Goal: Task Accomplishment & Management: Manage account settings

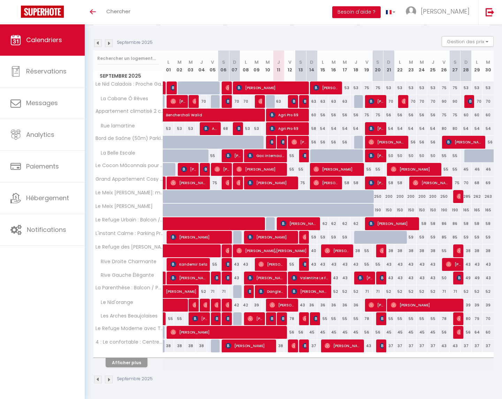
scroll to position [64, 0]
click at [338, 347] on span "[PERSON_NAME]" at bounding box center [342, 345] width 37 height 13
select select "OK"
select select "0"
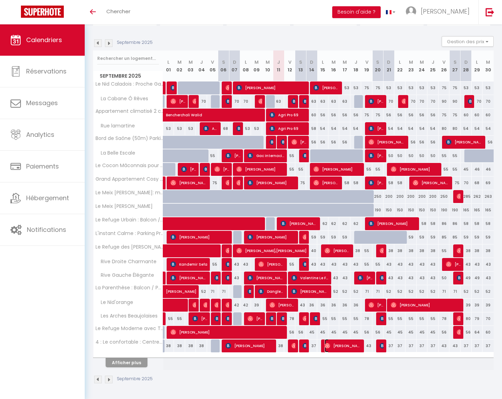
select select "0"
select select "1"
select select
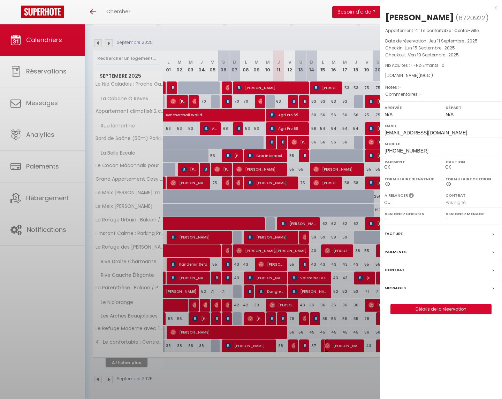
select select "23705"
select select "47106"
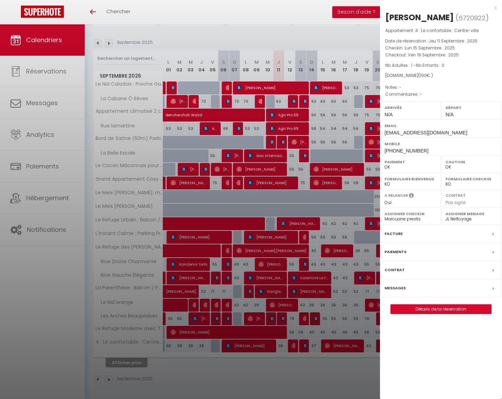
click at [406, 285] on div "Messages" at bounding box center [441, 289] width 122 height 18
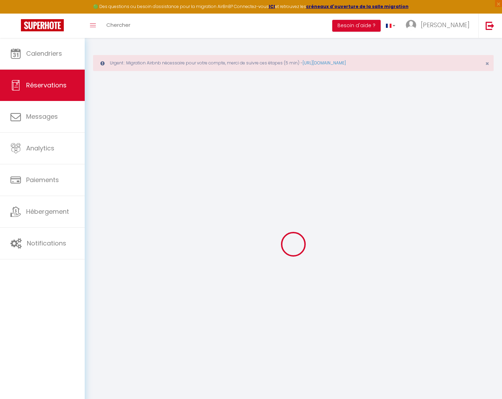
select select
checkbox input "false"
select select
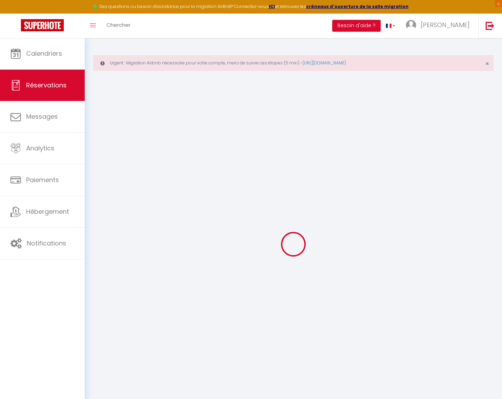
select select
checkbox input "false"
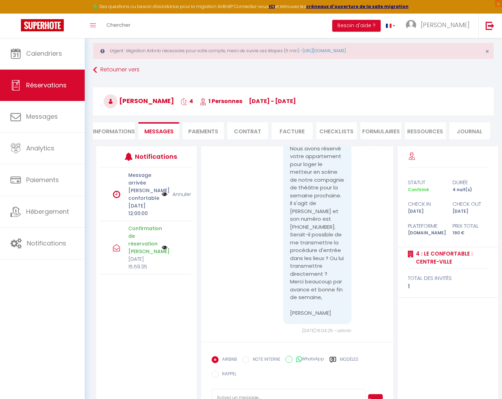
scroll to position [40, 0]
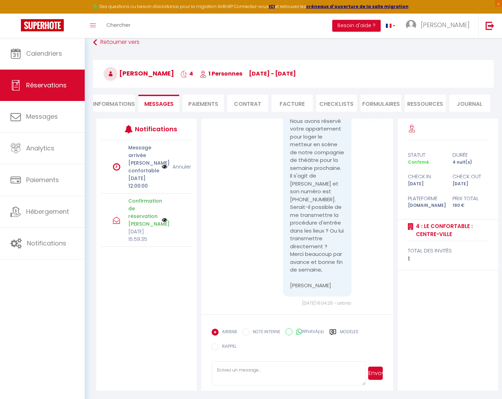
click at [137, 228] on p "Confirmation de réservation [PERSON_NAME]" at bounding box center [142, 212] width 29 height 31
click at [162, 223] on img at bounding box center [165, 220] width 6 height 6
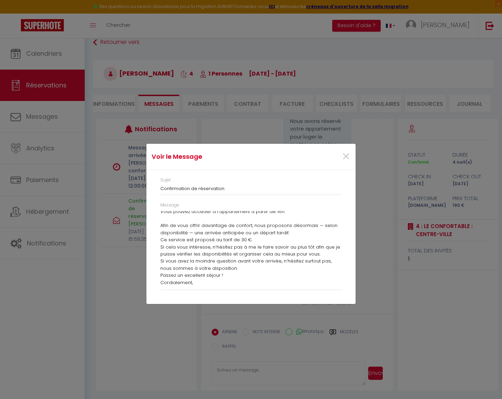
scroll to position [0, 0]
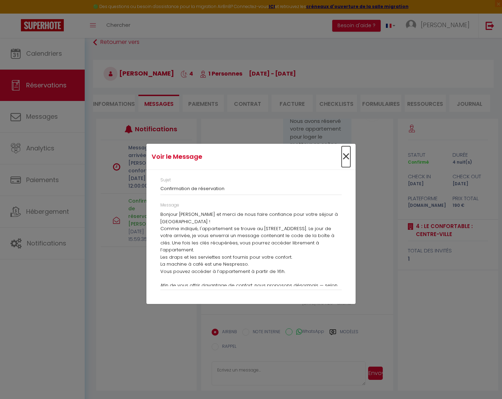
click at [346, 155] on span "×" at bounding box center [346, 156] width 9 height 21
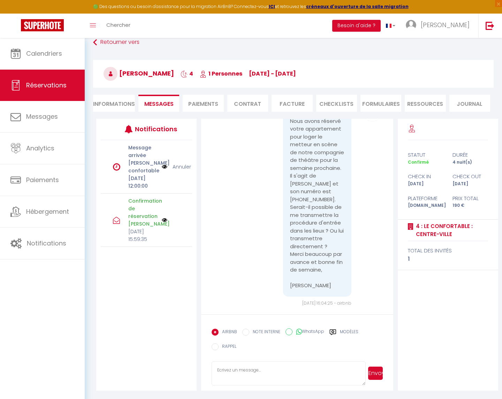
click at [116, 224] on icon at bounding box center [116, 220] width 7 height 7
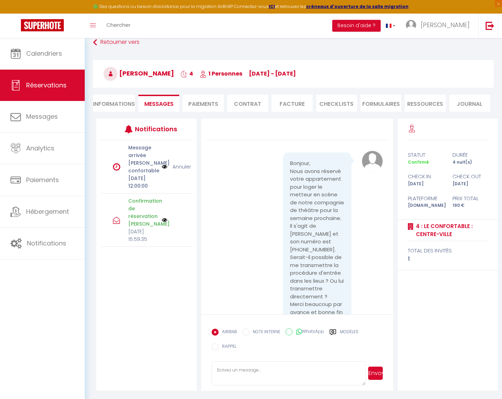
scroll to position [50, 0]
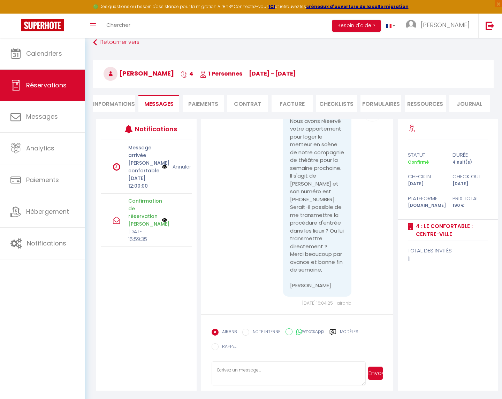
click at [163, 223] on img at bounding box center [165, 220] width 6 height 6
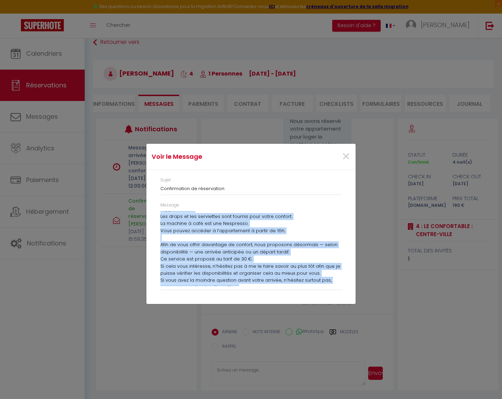
scroll to position [60, 0]
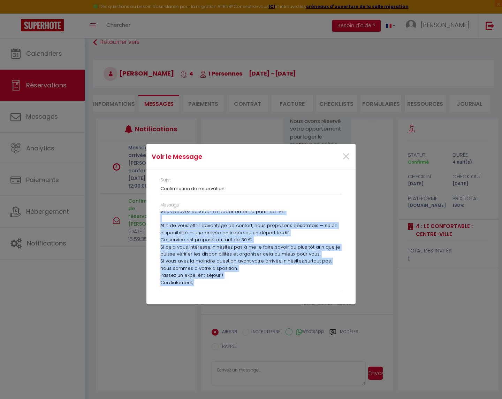
drag, startPoint x: 159, startPoint y: 214, endPoint x: 292, endPoint y: 284, distance: 150.3
click at [292, 284] on div "Message Bonjour [PERSON_NAME] et merci de nous faire confiance pour votre séjou…" at bounding box center [251, 249] width 190 height 95
copy div "Bonjour [PERSON_NAME] et merci de nous faire confiance pour votre séjour à [GEO…"
click at [347, 157] on span "×" at bounding box center [346, 156] width 9 height 21
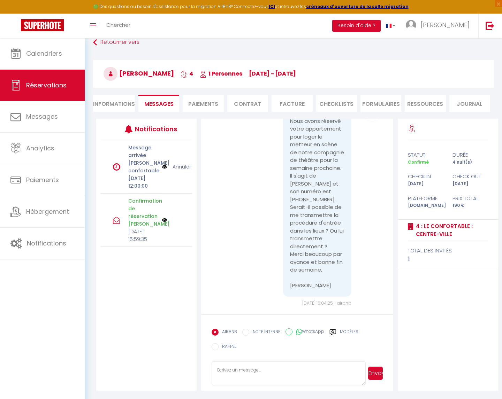
click at [242, 369] on textarea at bounding box center [289, 374] width 154 height 24
paste textarea "Bonjour [PERSON_NAME] et merci de nous faire confiance pour votre séjour à [GEO…"
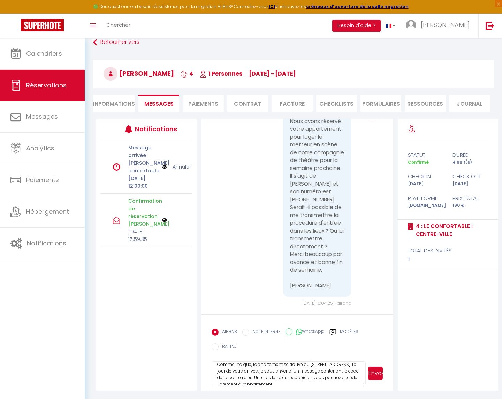
scroll to position [26, 0]
type textarea "Bonjour [PERSON_NAME] et merci de nous faire confiance pour votre séjour à [GEO…"
click at [378, 372] on button "Envoyer" at bounding box center [375, 373] width 15 height 13
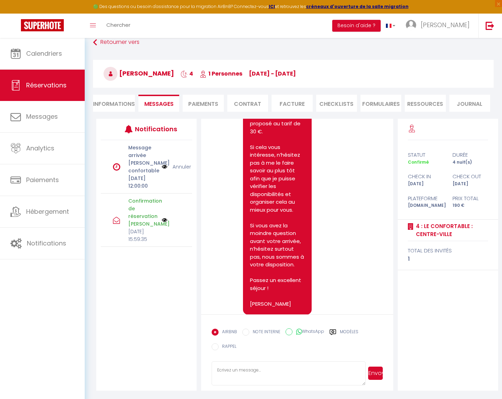
scroll to position [606, 0]
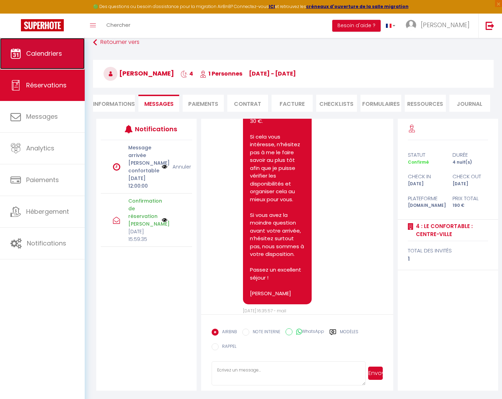
click at [45, 57] on span "Calendriers" at bounding box center [44, 53] width 36 height 9
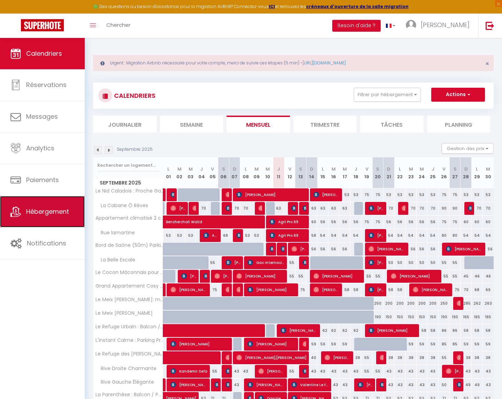
click at [56, 211] on span "Hébergement" at bounding box center [47, 211] width 43 height 9
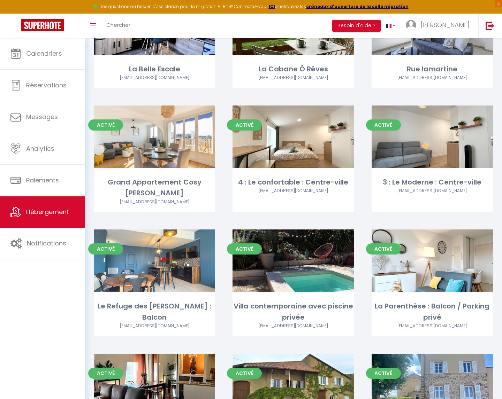
scroll to position [251, 0]
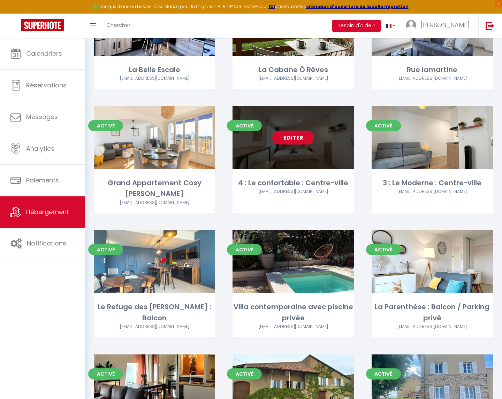
click at [289, 138] on link "Editer" at bounding box center [293, 138] width 42 height 14
select select "3"
select select "2"
select select "1"
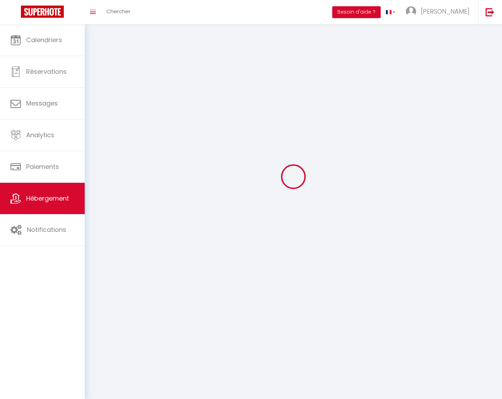
select select
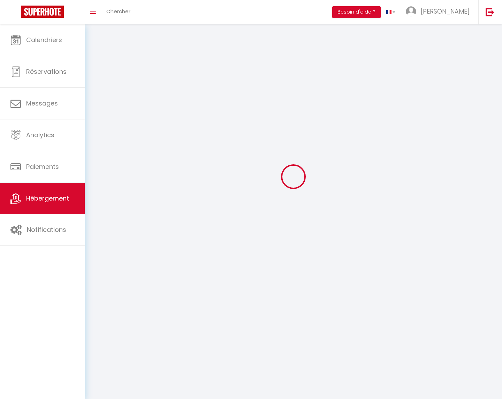
select select
checkbox input "false"
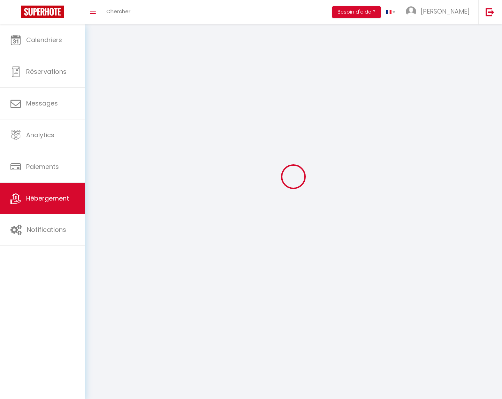
checkbox input "false"
select select
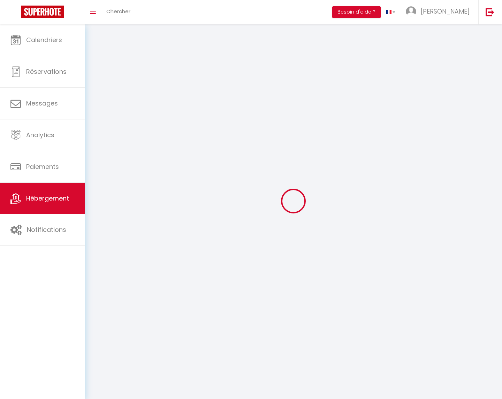
select select
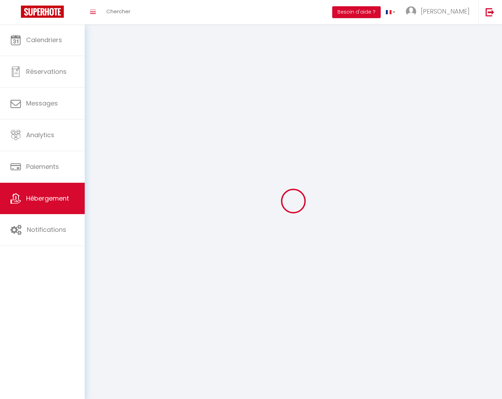
select select
checkbox input "false"
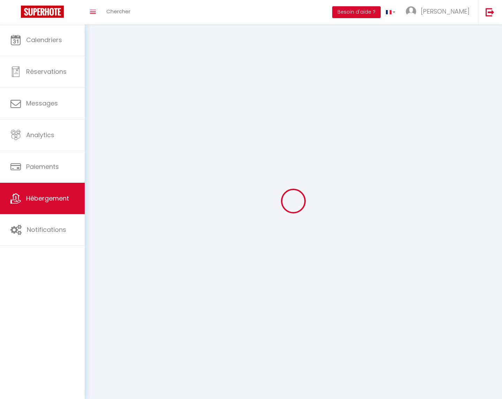
select select
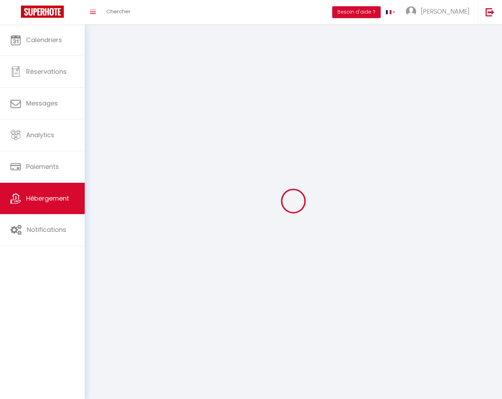
select select
checkbox input "false"
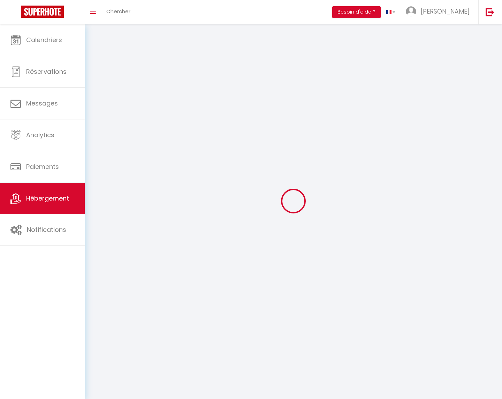
checkbox input "false"
select select
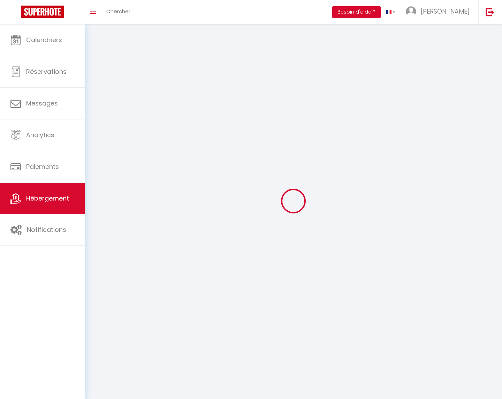
select select
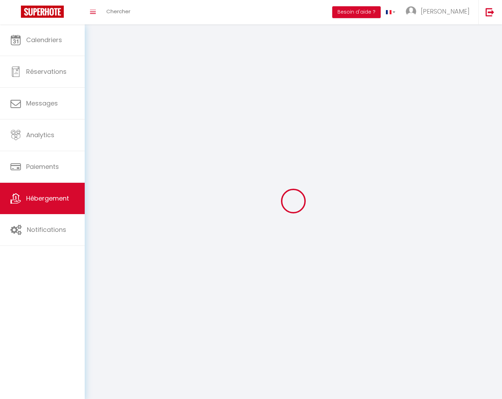
checkbox input "false"
select select
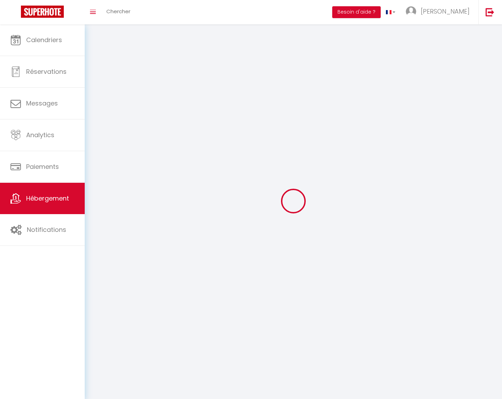
select select
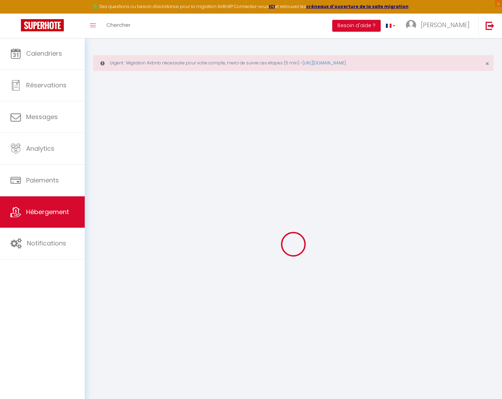
select select "+ 22 %"
select select "+ 23 %"
select select
checkbox input "false"
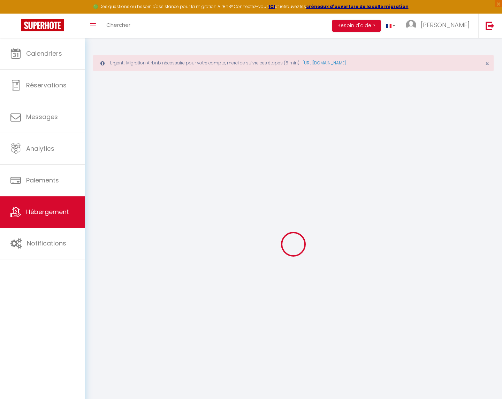
checkbox input "false"
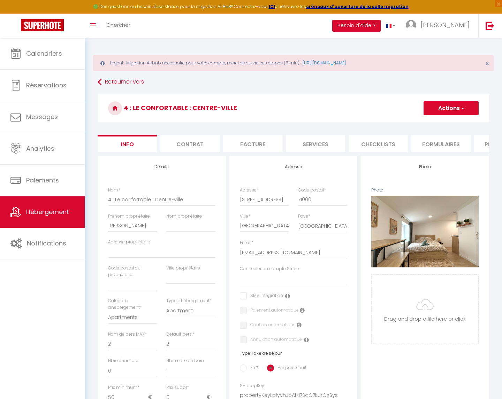
scroll to position [0, 29]
click at [460, 141] on li "Plateformes" at bounding box center [474, 143] width 59 height 17
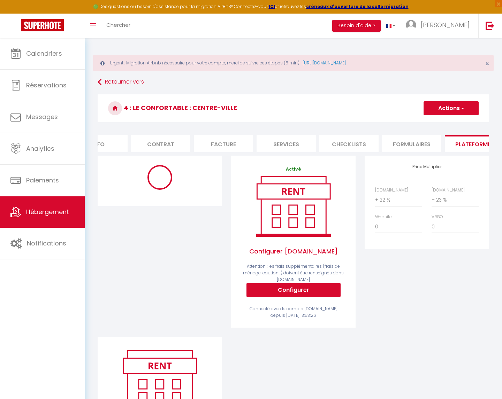
select select "365"
select select "EUR"
select select "19214-1430247184838811592"
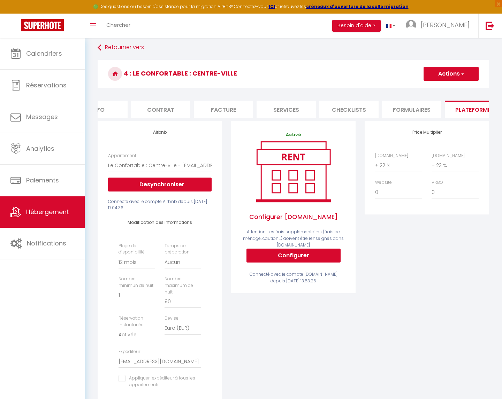
scroll to position [90, 0]
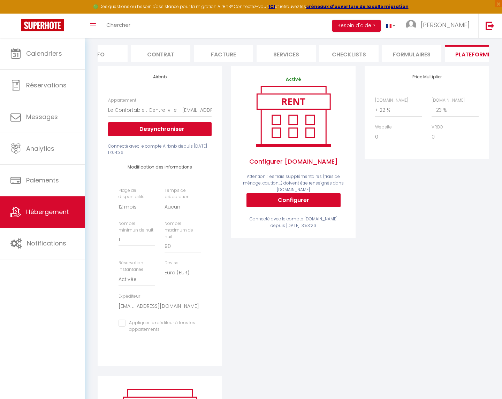
click at [122, 320] on input "checkbox" at bounding box center [159, 323] width 83 height 7
checkbox input "true"
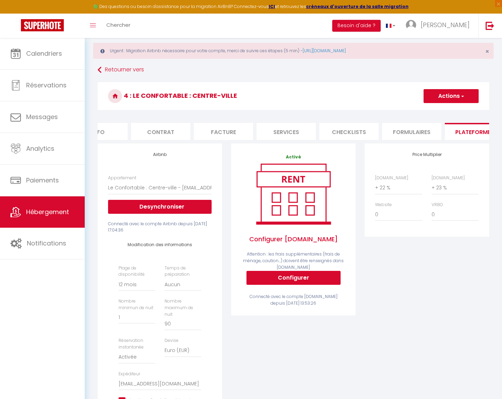
scroll to position [0, 0]
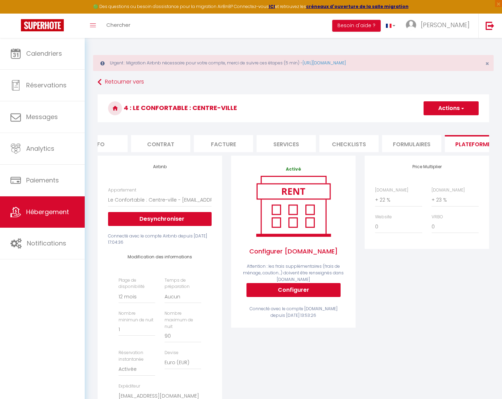
click at [448, 109] on button "Actions" at bounding box center [450, 108] width 55 height 14
click at [441, 122] on link "Enregistrer" at bounding box center [450, 123] width 55 height 9
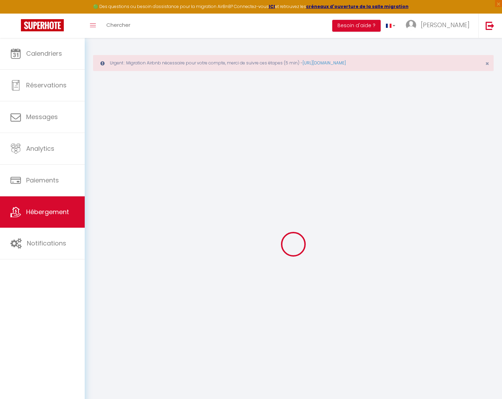
select select "365"
select select "EUR"
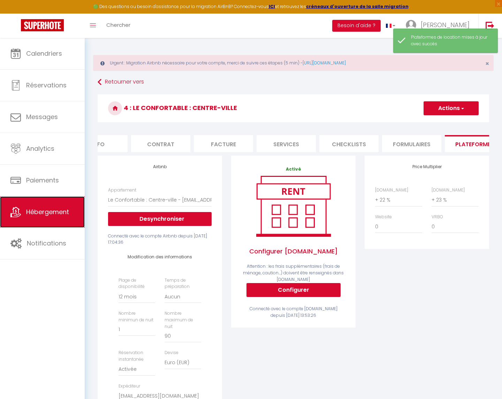
click at [36, 214] on span "Hébergement" at bounding box center [47, 212] width 43 height 9
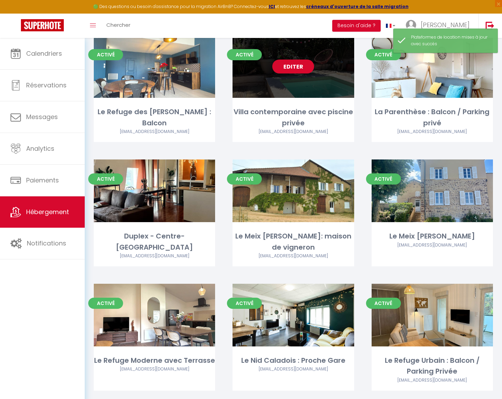
scroll to position [451, 0]
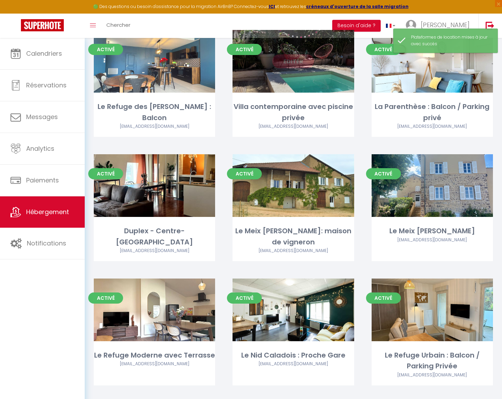
click at [290, 59] on link "Editer" at bounding box center [293, 61] width 42 height 14
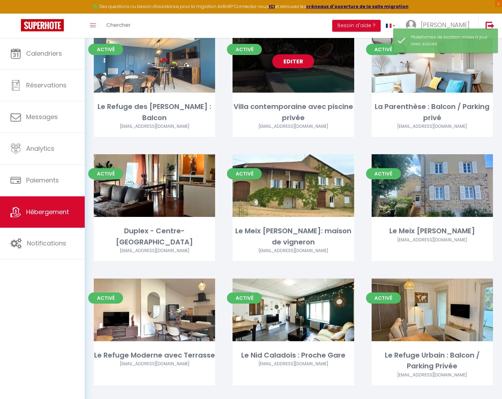
click at [290, 59] on link "Editer" at bounding box center [293, 61] width 42 height 14
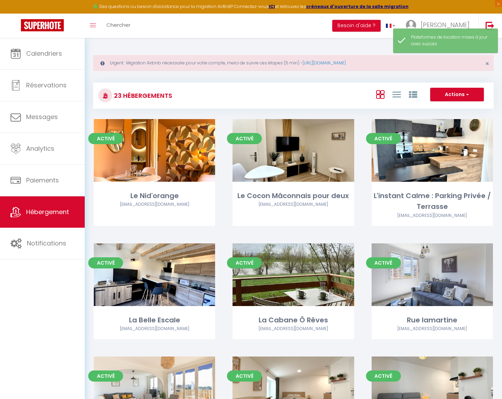
select select "3"
select select "2"
select select "1"
select select "28"
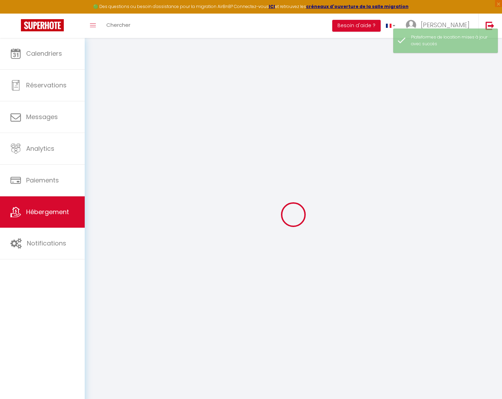
select select
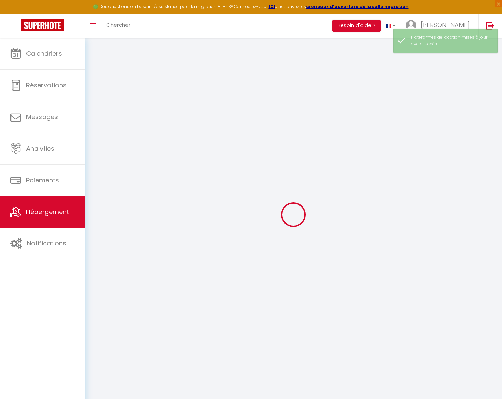
select select
checkbox input "false"
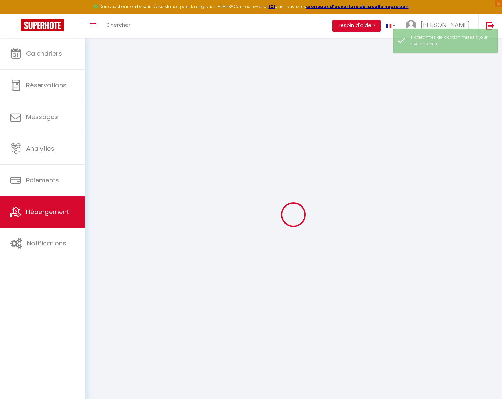
select select
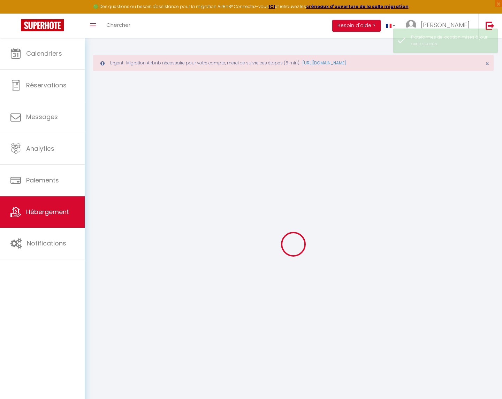
select select
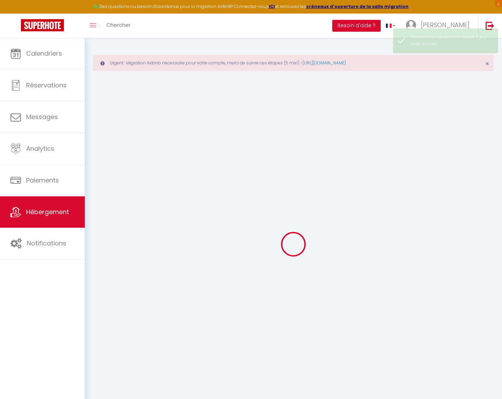
select select
checkbox input "false"
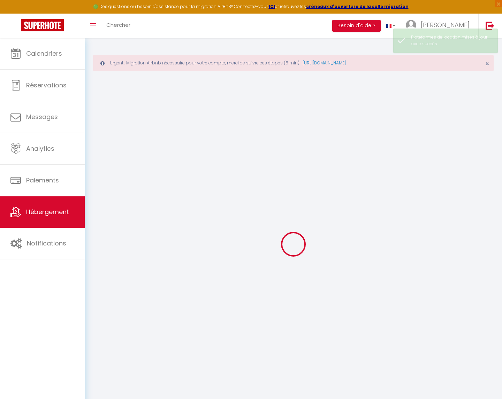
select select
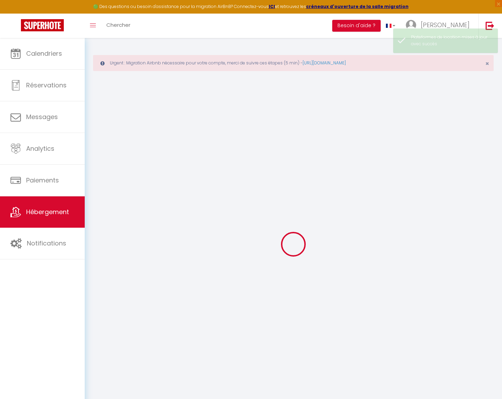
select select
checkbox input "false"
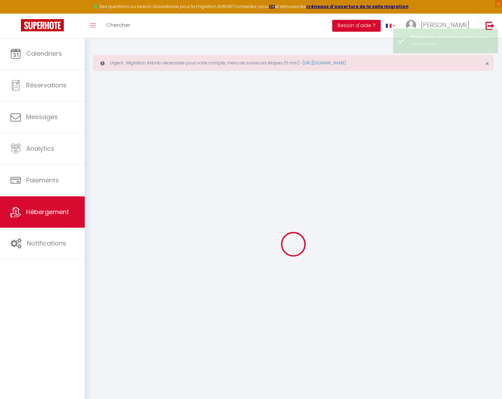
checkbox input "false"
select select
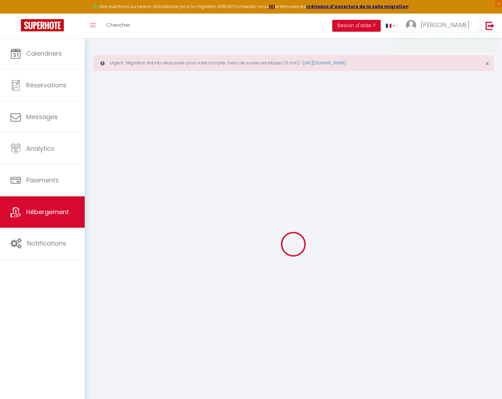
select select
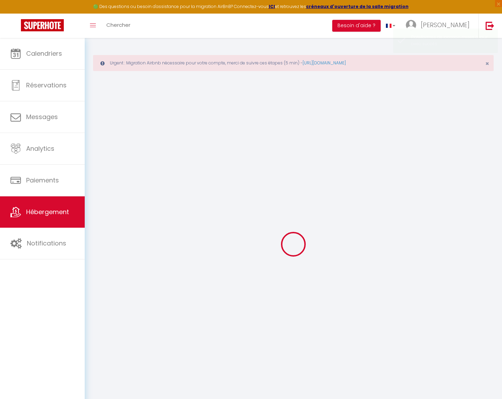
checkbox input "false"
select select
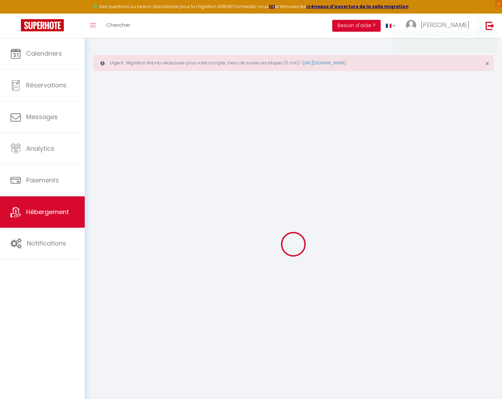
select select
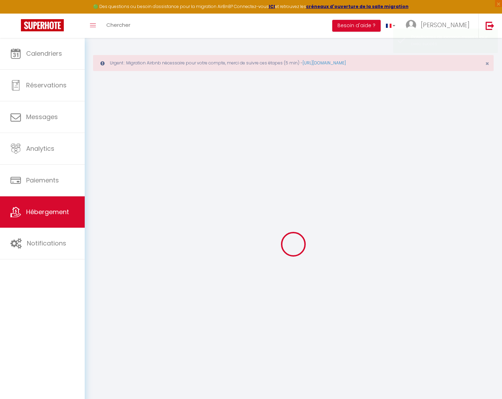
select select
checkbox input "false"
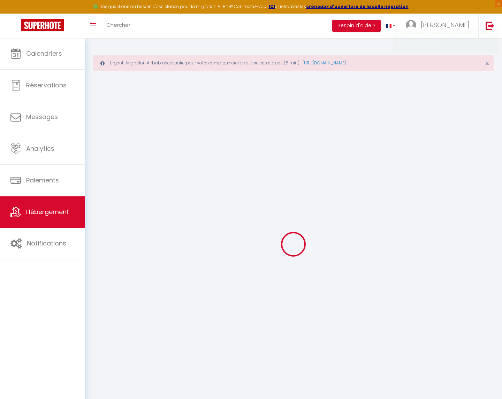
checkbox input "false"
select select
type input "Villa contemporaine avec piscine privée"
type input "[PERSON_NAME]"
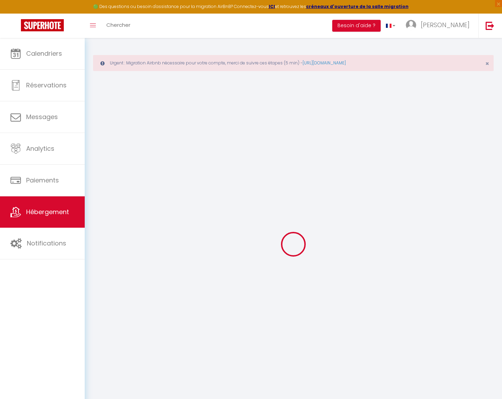
select select "6"
select select "3"
type input "120"
select select
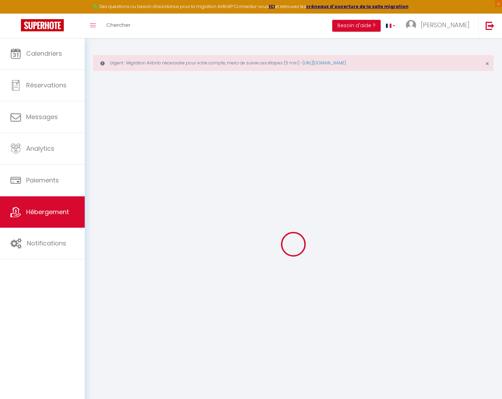
select select
type input "[GEOGRAPHIC_DATA]"
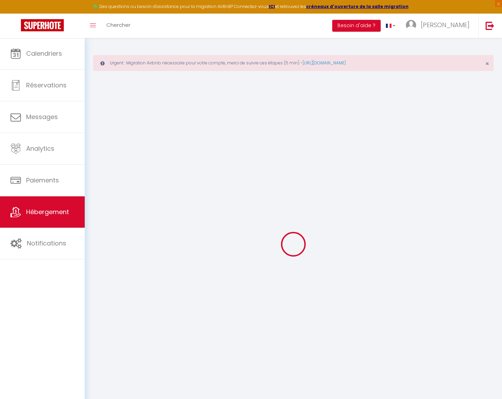
type input "69400"
type input "Gleizé"
type input "[EMAIL_ADDRESS][DOMAIN_NAME]"
select select
checkbox input "false"
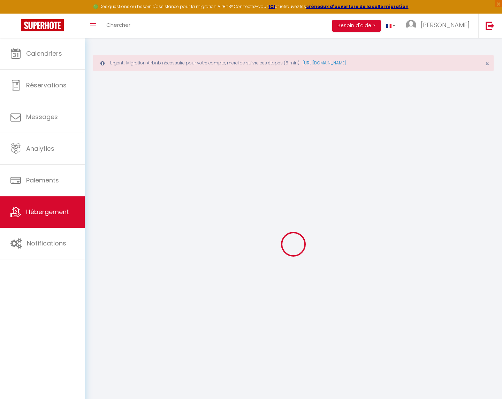
checkbox input "false"
type input "0"
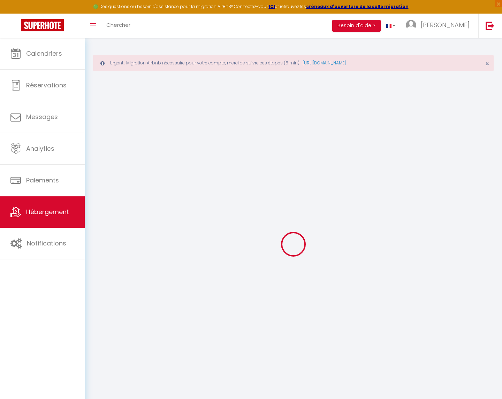
type input "0"
select select "+ 22 %"
select select
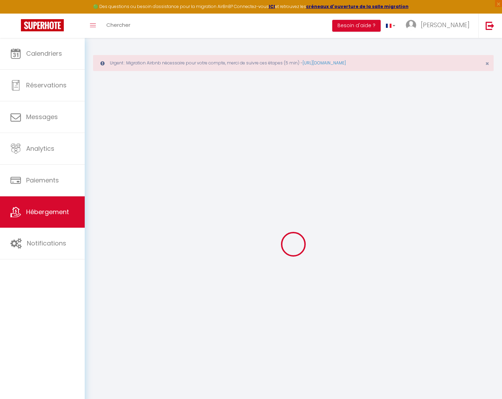
checkbox input "false"
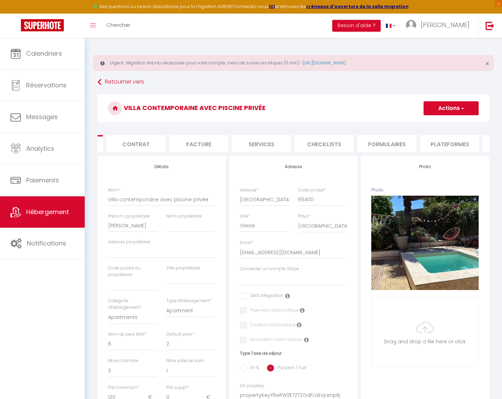
scroll to position [0, 55]
click at [422, 142] on li "Plateformes" at bounding box center [448, 143] width 59 height 17
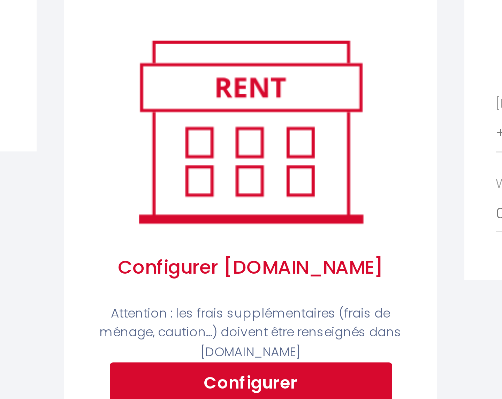
scroll to position [23, 0]
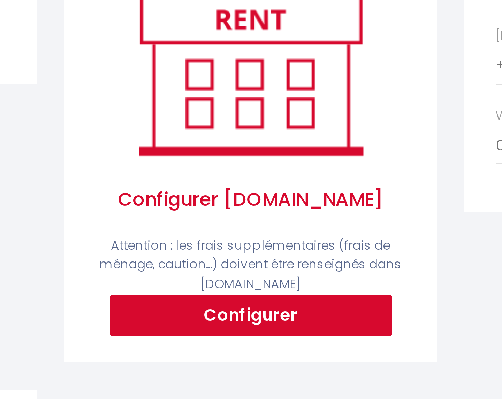
select select "365"
select select "EUR"
select select "19205-1444921151047770850"
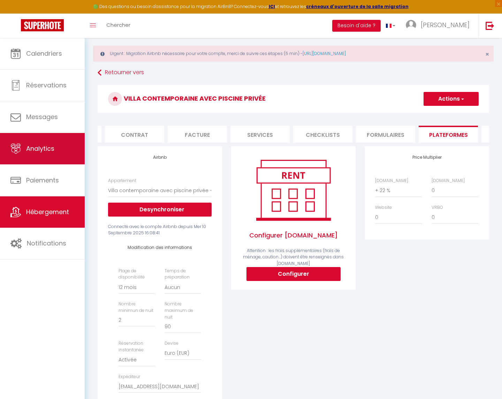
scroll to position [0, 0]
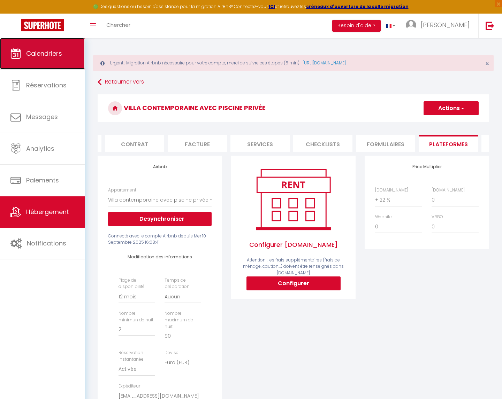
click at [34, 61] on link "Calendriers" at bounding box center [42, 53] width 85 height 31
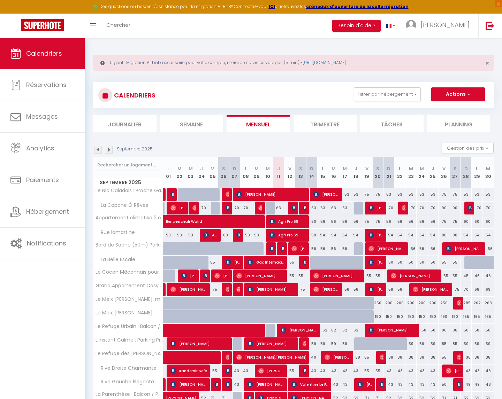
scroll to position [107, 0]
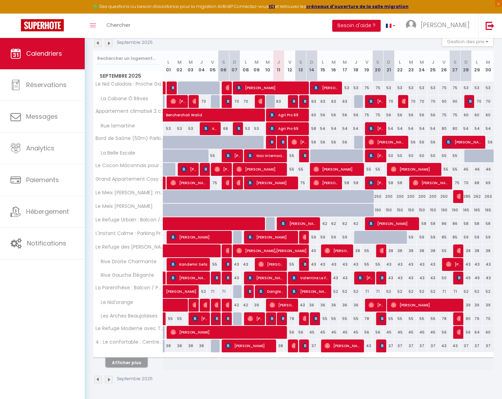
click at [127, 364] on button "Afficher plus" at bounding box center [127, 362] width 42 height 9
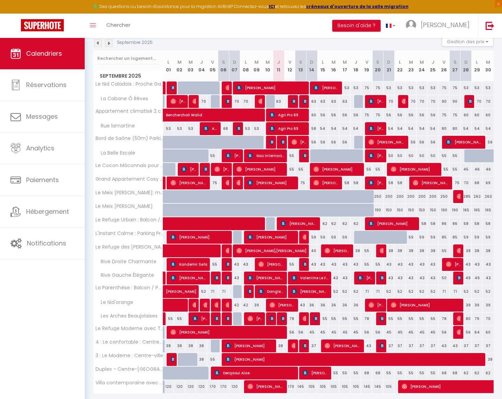
scroll to position [131, 0]
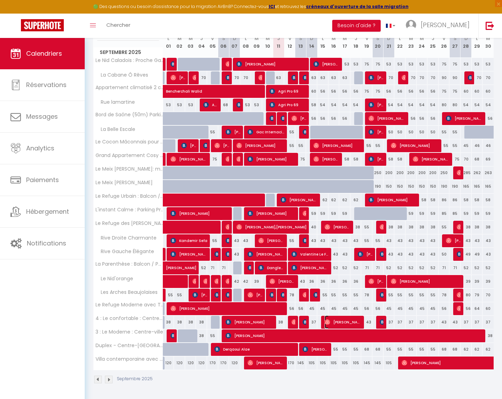
click at [348, 321] on span "[PERSON_NAME]" at bounding box center [342, 322] width 37 height 13
select select "OK"
select select "0"
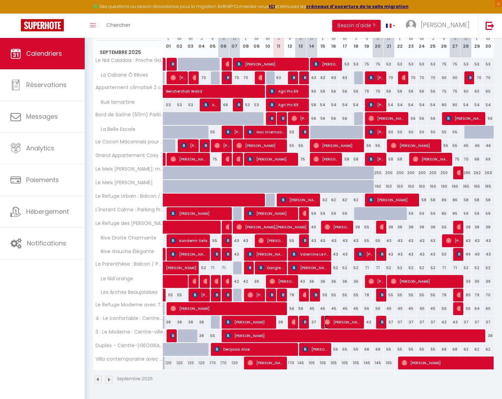
select select "1"
select select
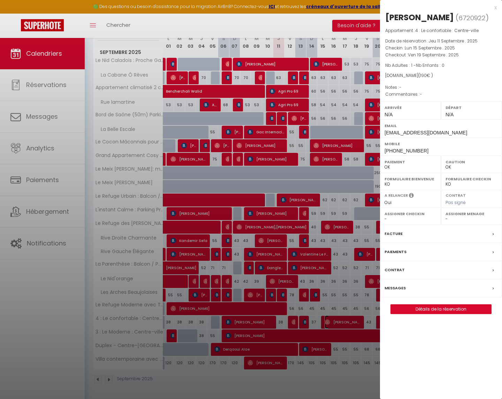
select select "23705"
select select "47106"
click at [419, 287] on div "Messages" at bounding box center [441, 289] width 122 height 18
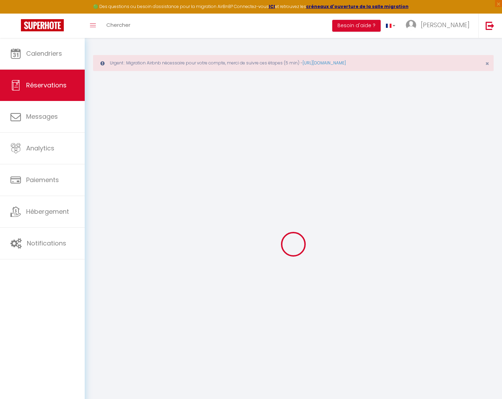
select select
checkbox input "false"
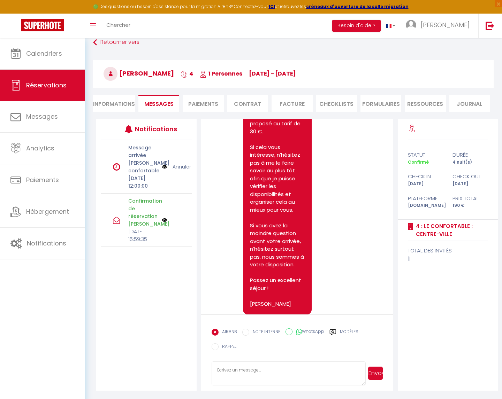
scroll to position [595, 0]
drag, startPoint x: 311, startPoint y: 307, endPoint x: 320, endPoint y: 306, distance: 9.5
click at [321, 319] on div "[DATE] 16:35:57 - mail" at bounding box center [312, 322] width 139 height 7
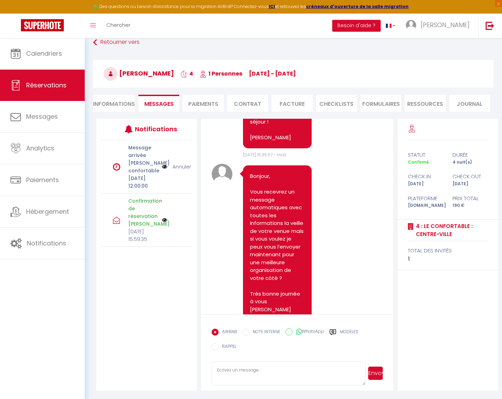
scroll to position [779, 0]
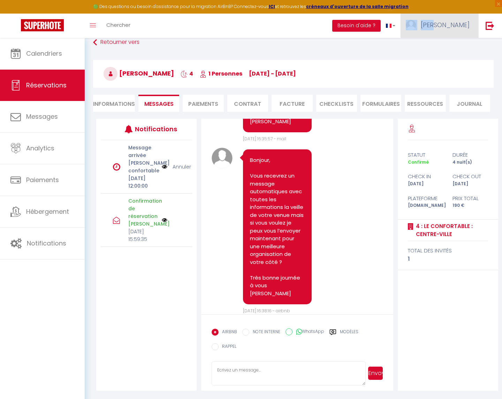
click at [451, 28] on link "[PERSON_NAME]" at bounding box center [439, 26] width 78 height 24
click at [446, 48] on link "Paramètres" at bounding box center [451, 49] width 52 height 12
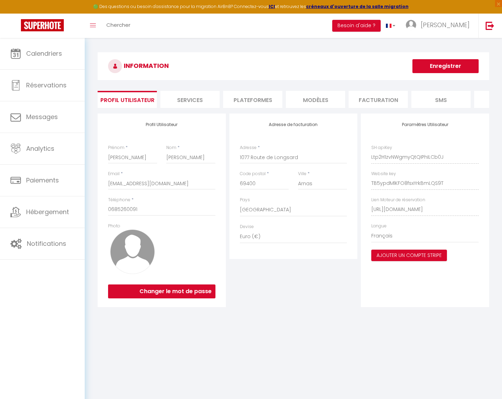
click at [250, 97] on li "Plateformes" at bounding box center [252, 99] width 59 height 17
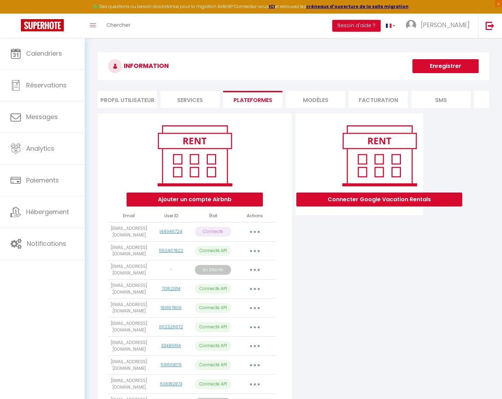
click at [259, 231] on button "button" at bounding box center [255, 232] width 20 height 11
click at [245, 247] on link "Importer les appartements" at bounding box center [223, 248] width 77 height 12
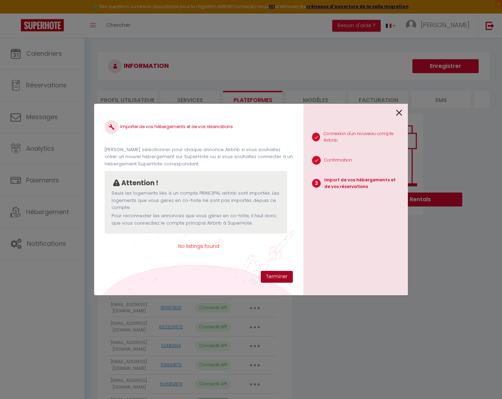
click at [276, 278] on button "Terminer" at bounding box center [277, 277] width 32 height 12
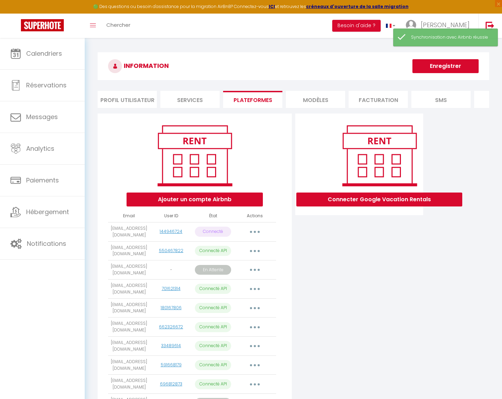
click at [259, 228] on button "button" at bounding box center [255, 232] width 20 height 11
click at [244, 251] on link "Importer les appartements" at bounding box center [223, 248] width 77 height 12
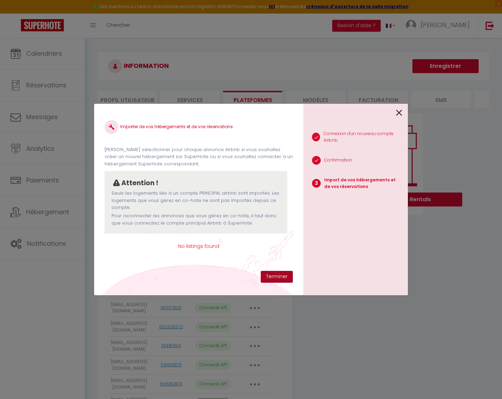
click at [286, 278] on button "Terminer" at bounding box center [277, 277] width 32 height 12
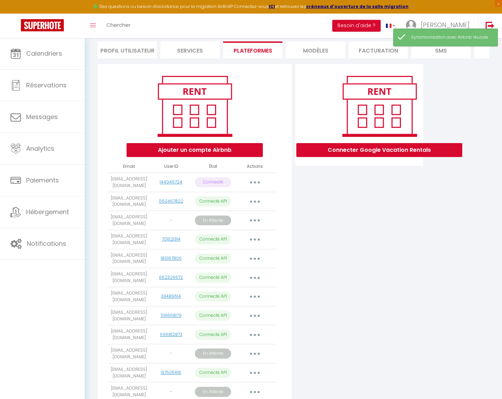
scroll to position [115, 0]
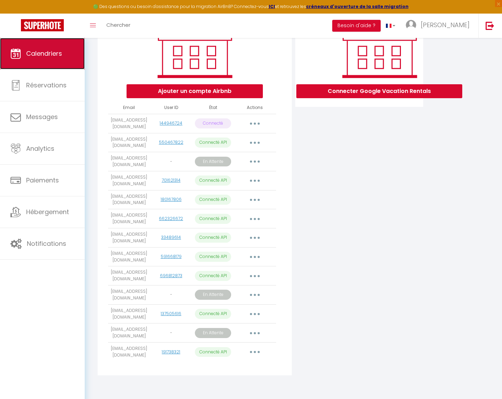
click at [37, 56] on span "Calendriers" at bounding box center [44, 53] width 36 height 9
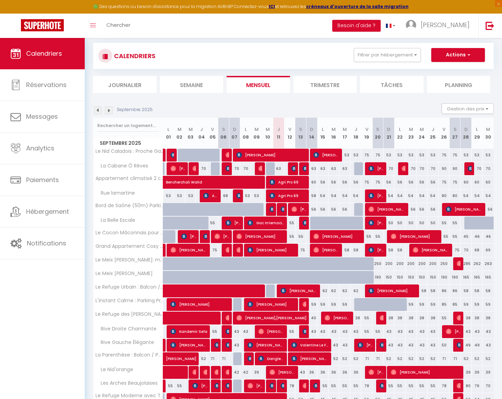
scroll to position [107, 0]
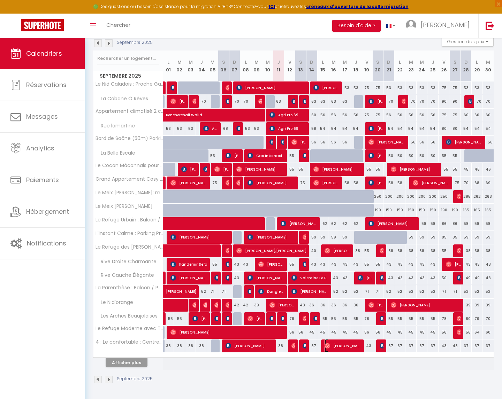
click at [347, 347] on span "[PERSON_NAME]" at bounding box center [342, 345] width 37 height 13
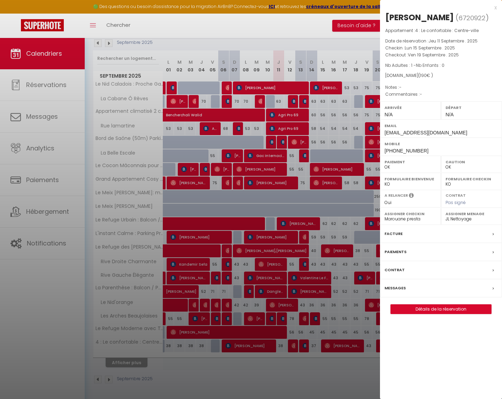
click at [409, 288] on div "Messages" at bounding box center [441, 289] width 122 height 18
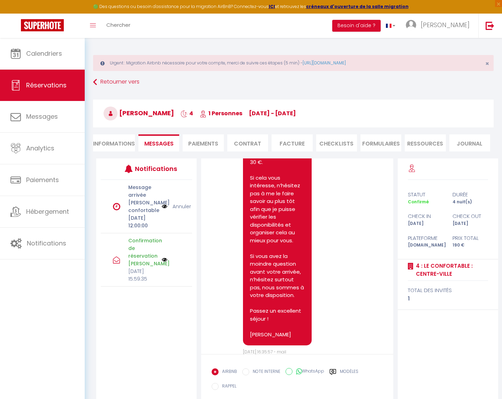
scroll to position [605, 0]
click at [381, 22] on button "Besoin d'aide ?" at bounding box center [356, 26] width 48 height 12
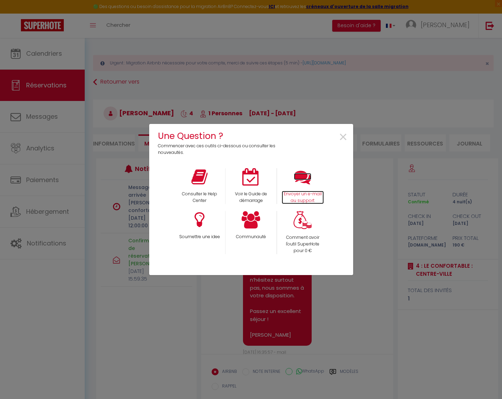
click at [300, 178] on icon at bounding box center [302, 176] width 17 height 17
click at [341, 136] on span "×" at bounding box center [342, 138] width 9 height 22
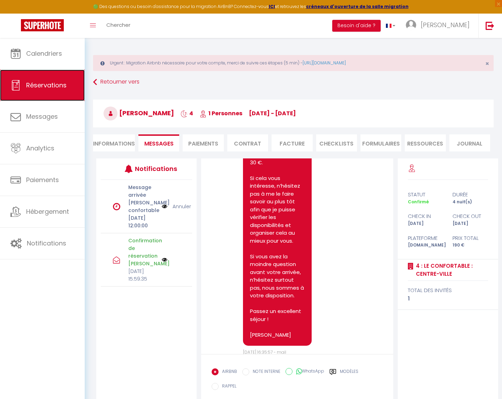
click at [38, 72] on link "Réservations" at bounding box center [42, 85] width 85 height 31
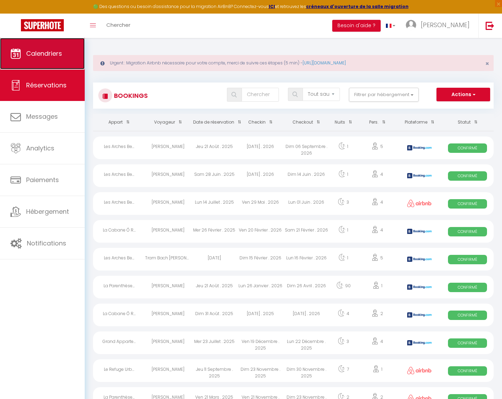
click at [22, 52] on link "Calendriers" at bounding box center [42, 53] width 85 height 31
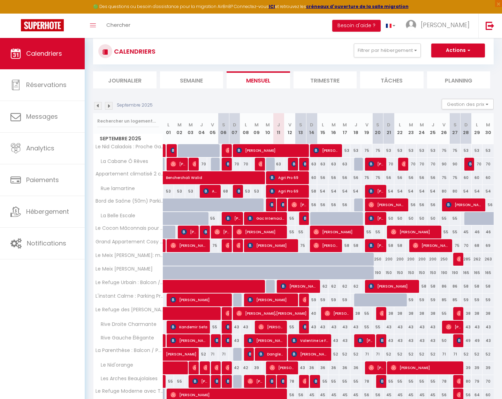
scroll to position [107, 0]
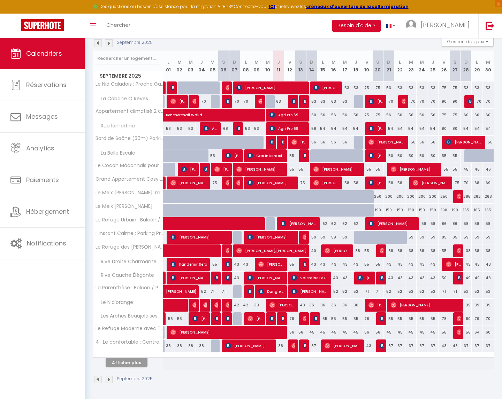
click at [110, 380] on img at bounding box center [109, 380] width 8 height 8
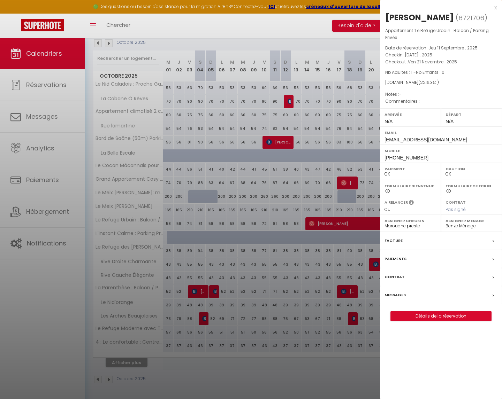
click at [415, 296] on div "Messages" at bounding box center [441, 295] width 122 height 18
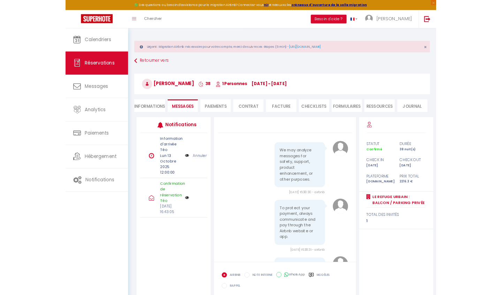
scroll to position [49, 0]
